Goal: Task Accomplishment & Management: Manage account settings

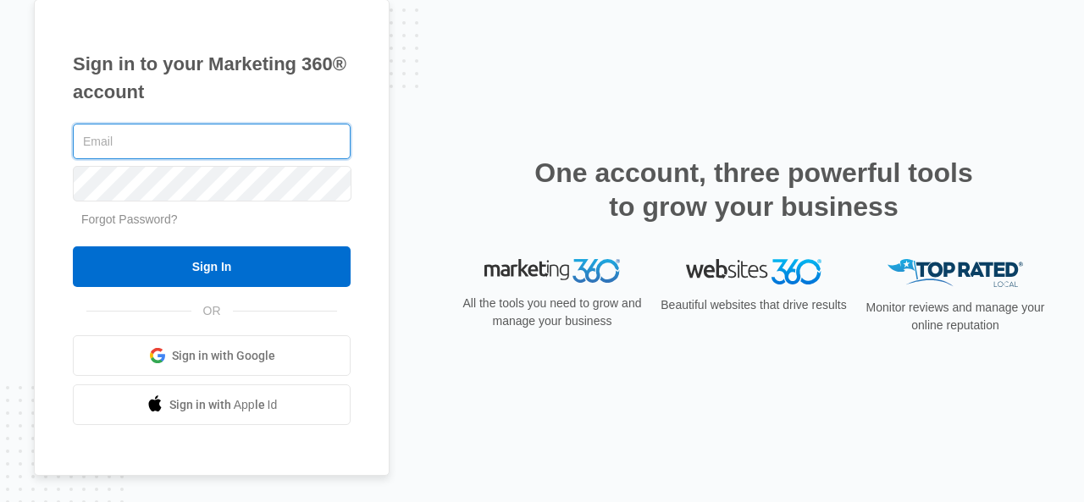
click at [268, 136] on input "text" at bounding box center [212, 142] width 278 height 36
type input "[EMAIL_ADDRESS][DOMAIN_NAME]"
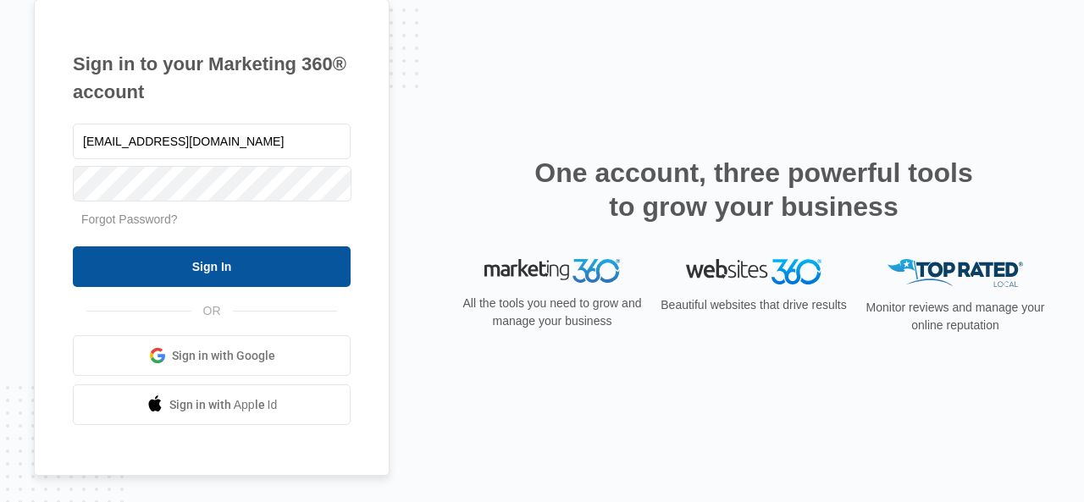
click at [249, 272] on input "Sign In" at bounding box center [212, 266] width 278 height 41
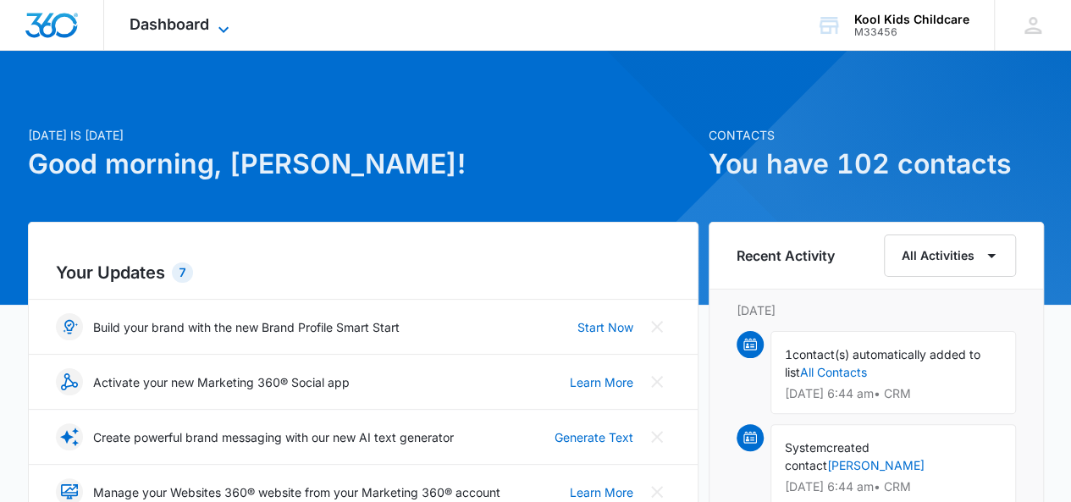
click at [224, 19] on icon at bounding box center [223, 29] width 20 height 20
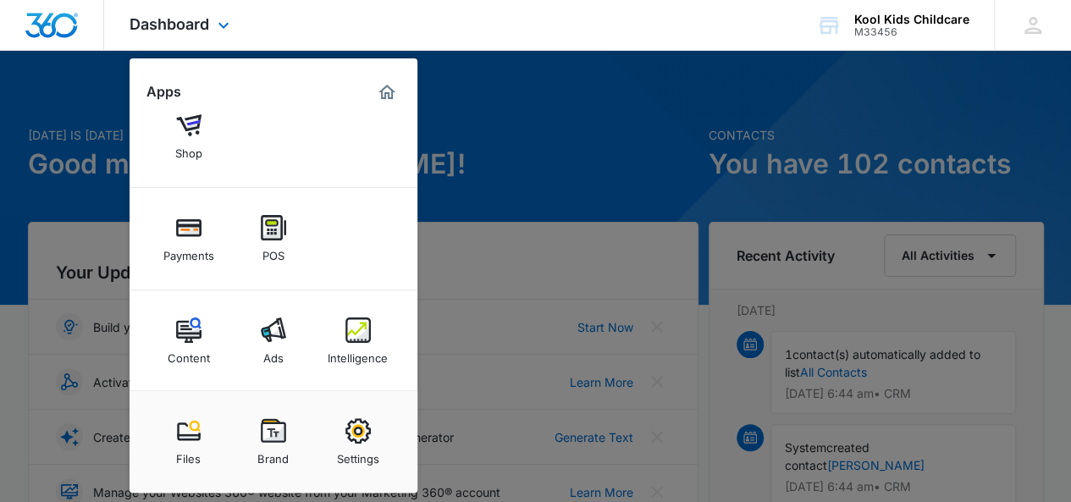
scroll to position [157, 0]
click at [561, 150] on div at bounding box center [535, 251] width 1071 height 502
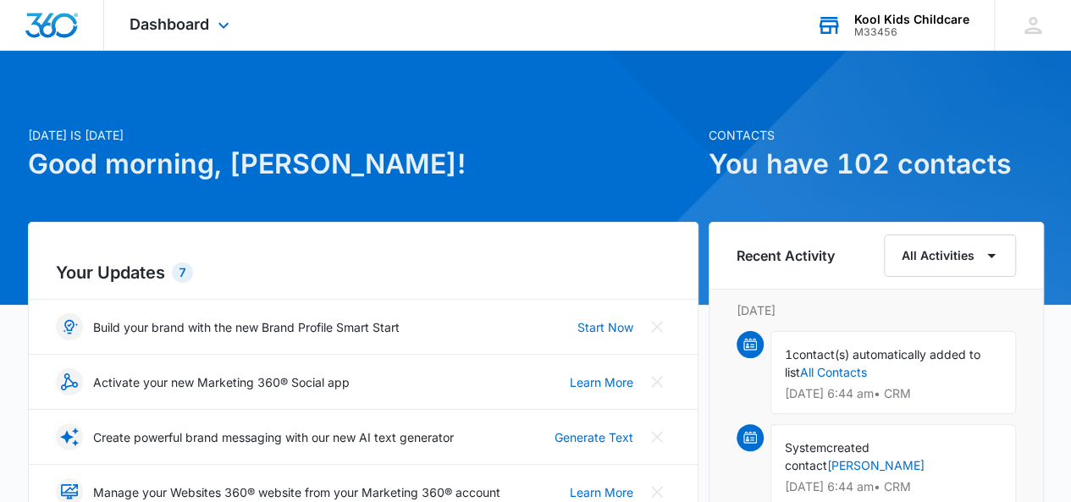
click at [906, 13] on div "Kool Kids Childcare" at bounding box center [912, 20] width 115 height 14
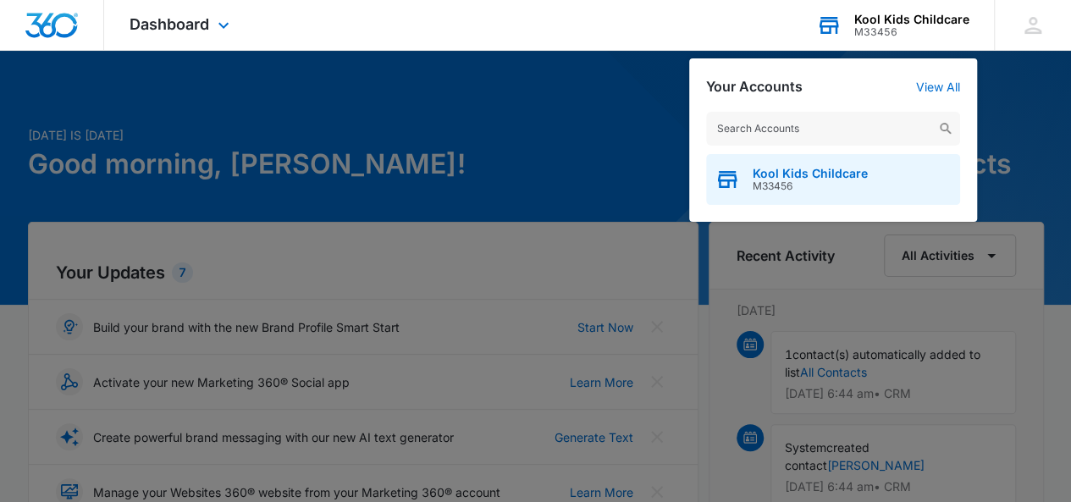
click at [784, 177] on span "Kool Kids Childcare" at bounding box center [810, 174] width 115 height 14
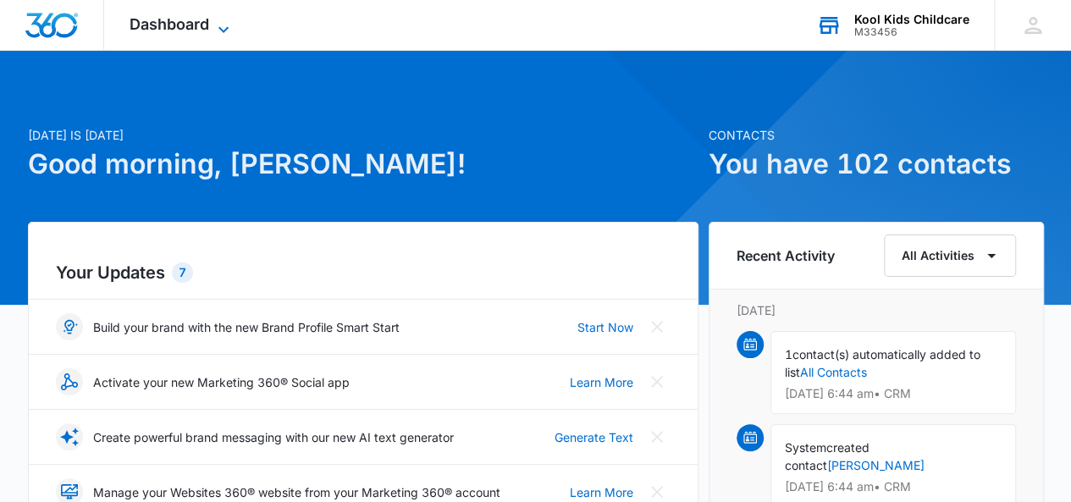
click at [204, 28] on span "Dashboard" at bounding box center [170, 24] width 80 height 18
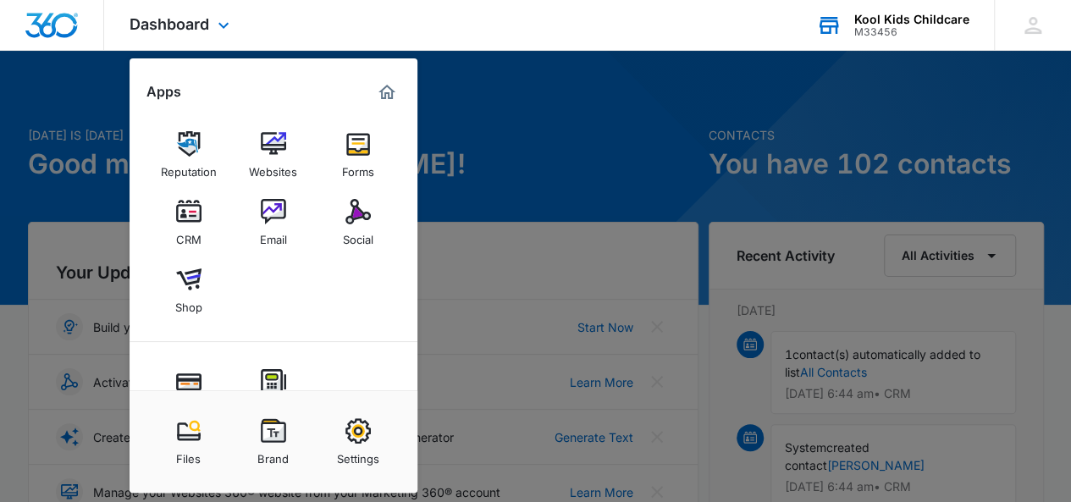
scroll to position [0, 0]
click at [274, 152] on img at bounding box center [273, 145] width 25 height 25
